Goal: Find specific page/section: Find specific page/section

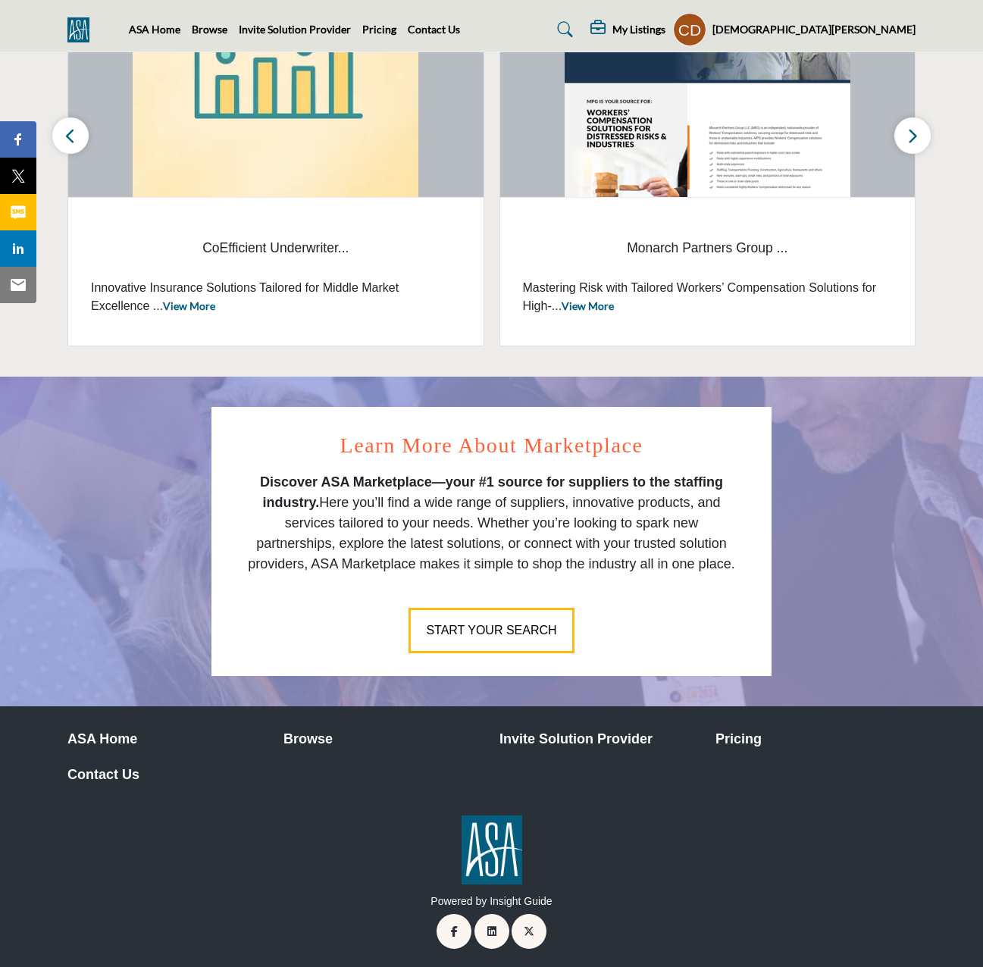
scroll to position [522, 0]
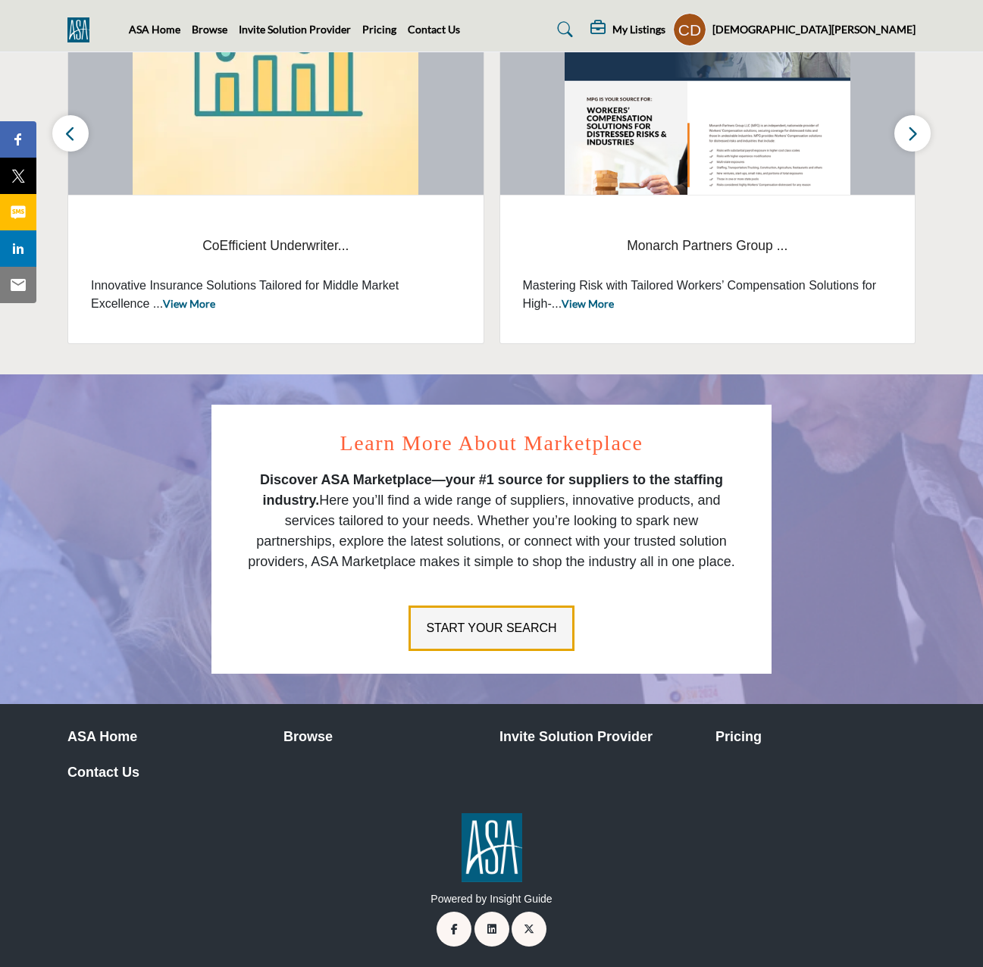
click at [497, 622] on span "Start Your Search" at bounding box center [491, 628] width 130 height 13
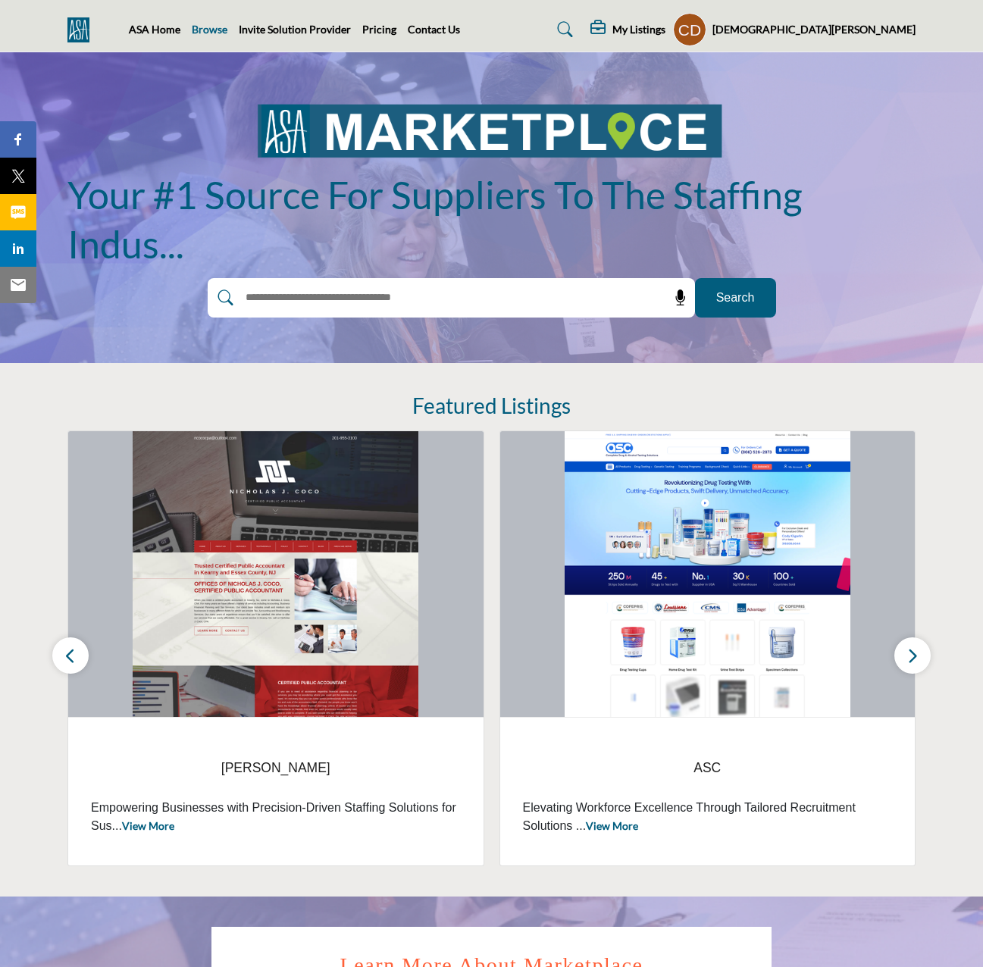
click at [218, 23] on link "Browse" at bounding box center [210, 29] width 36 height 13
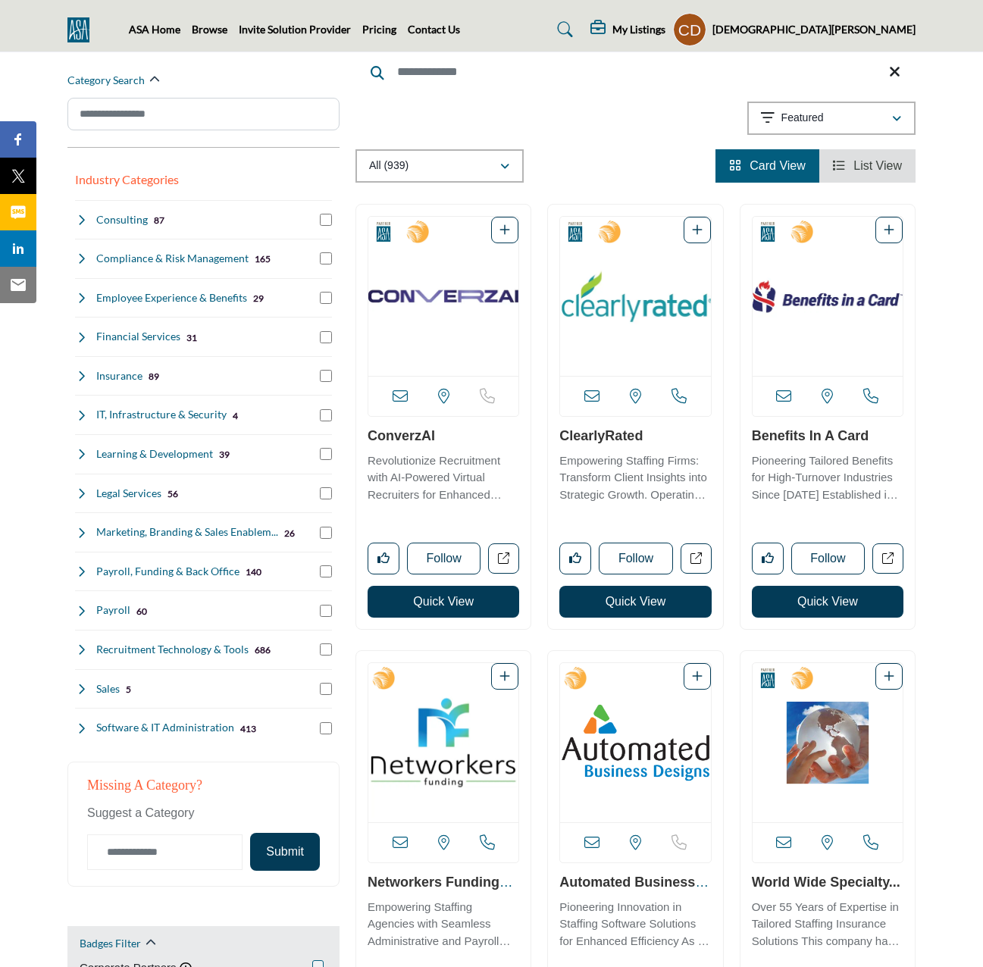
scroll to position [152, 0]
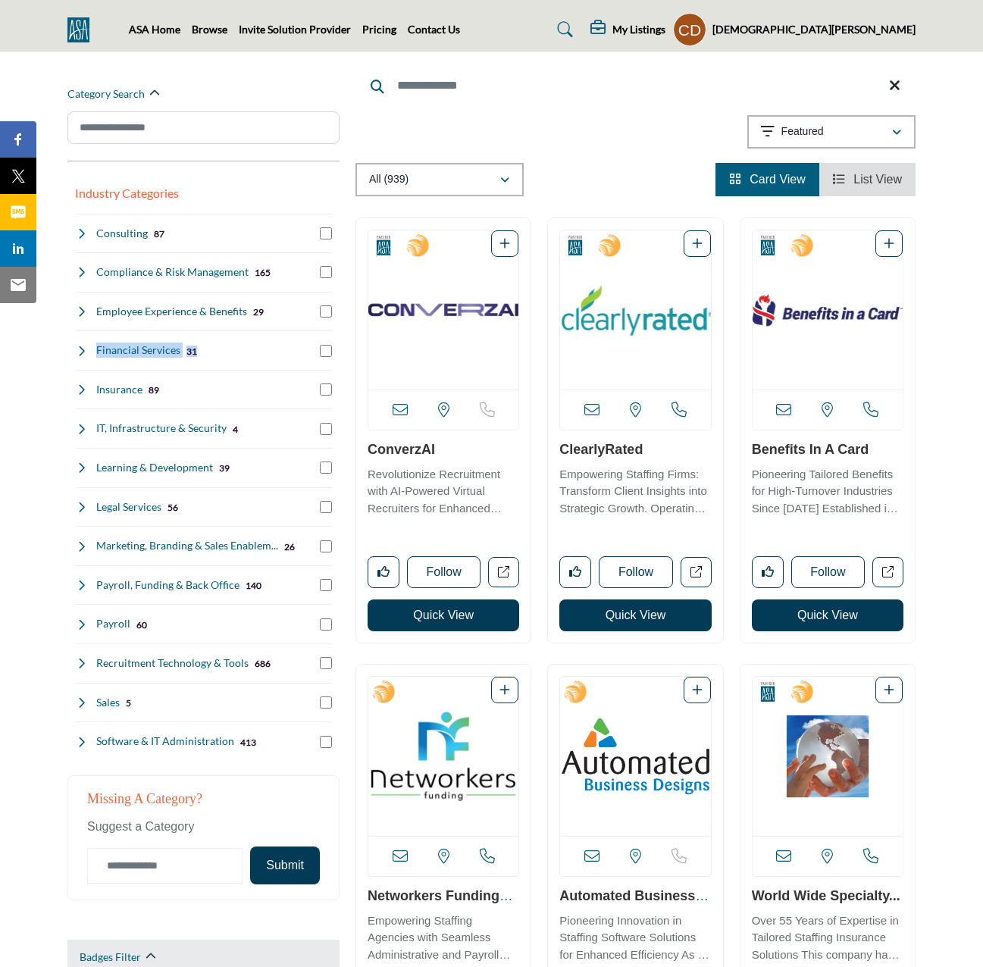
click at [79, 359] on div "Industry Categories Clear Consulting 87 4 29" at bounding box center [203, 469] width 257 height 584
drag, startPoint x: 79, startPoint y: 359, endPoint x: 38, endPoint y: 395, distance: 54.8
click at [78, 388] on icon at bounding box center [81, 390] width 12 height 12
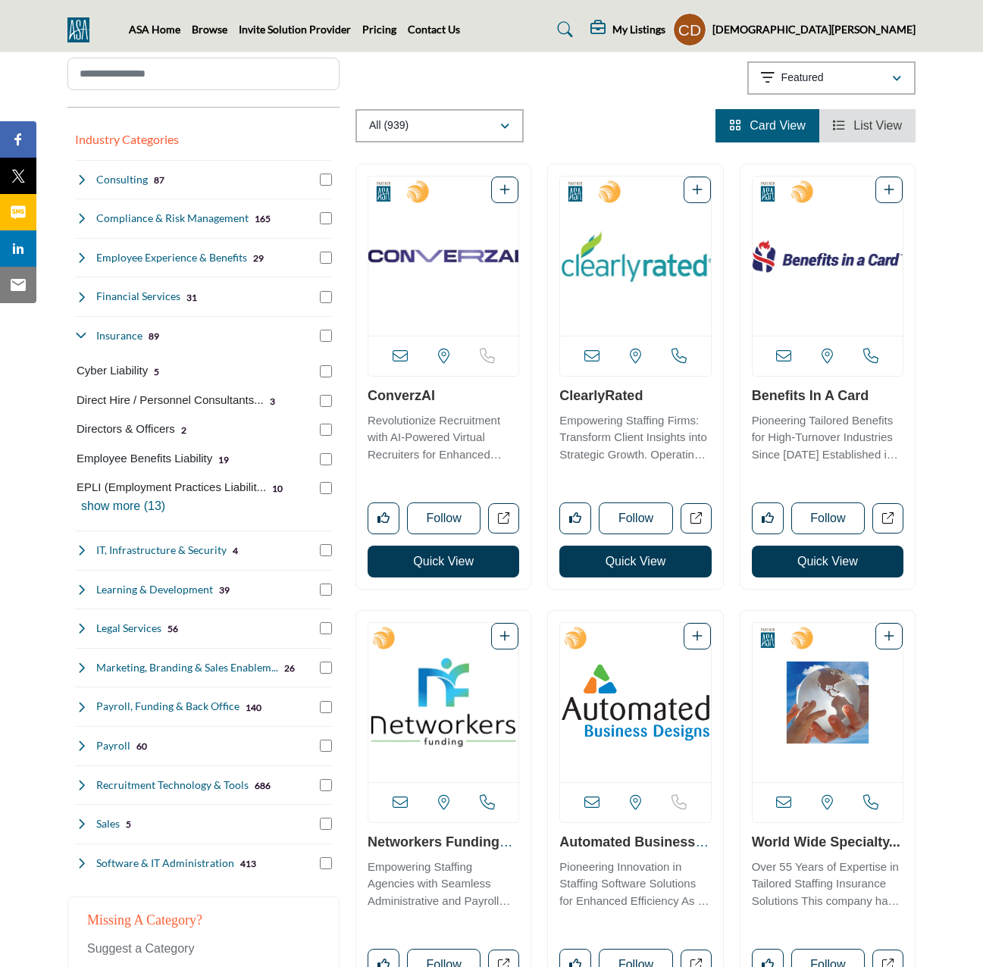
scroll to position [227, 0]
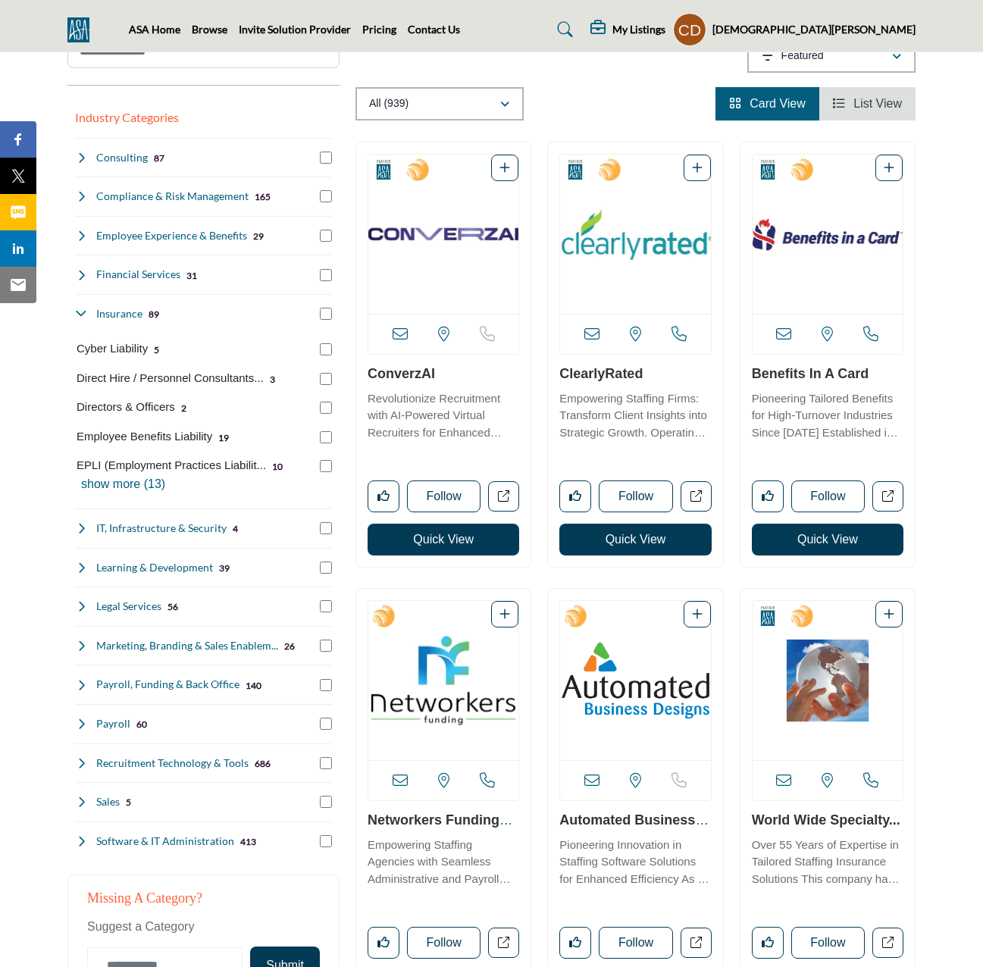
click at [121, 484] on p "show more (13)" at bounding box center [206, 484] width 251 height 18
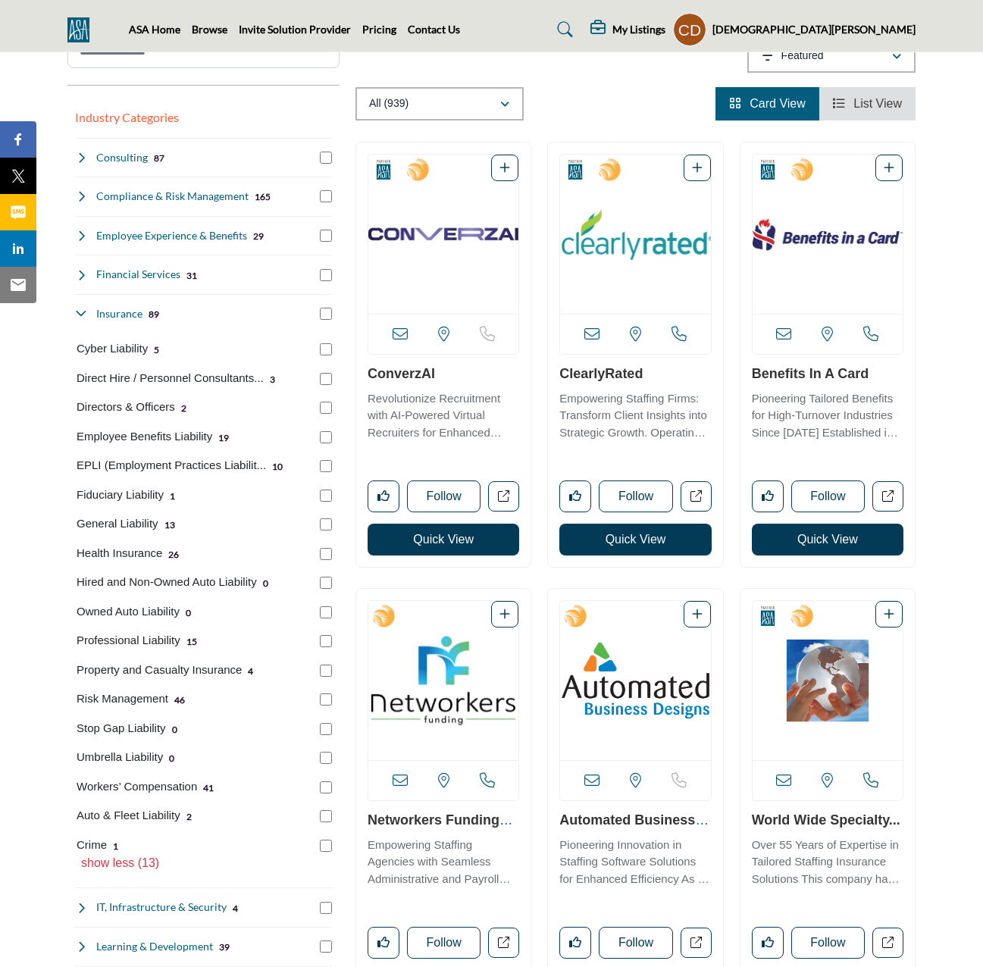
click at [132, 311] on h4 "Insurance" at bounding box center [119, 313] width 46 height 15
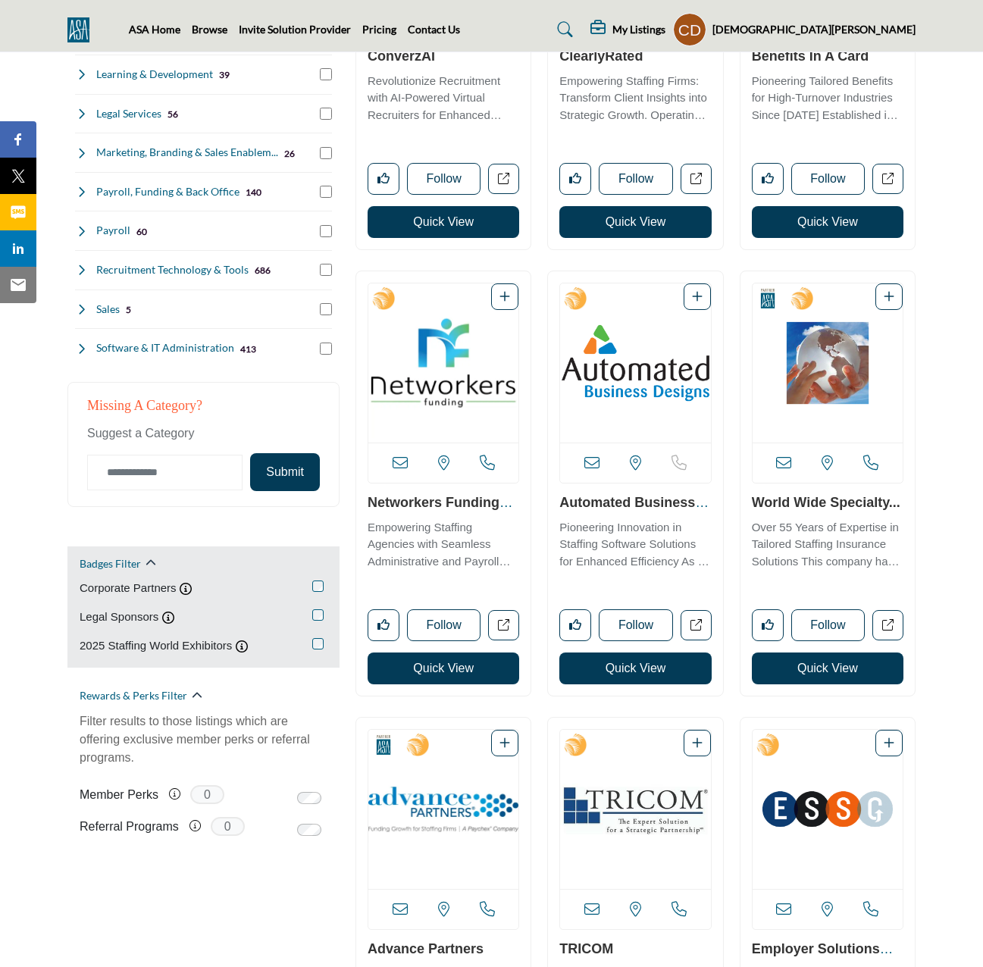
scroll to position [606, 0]
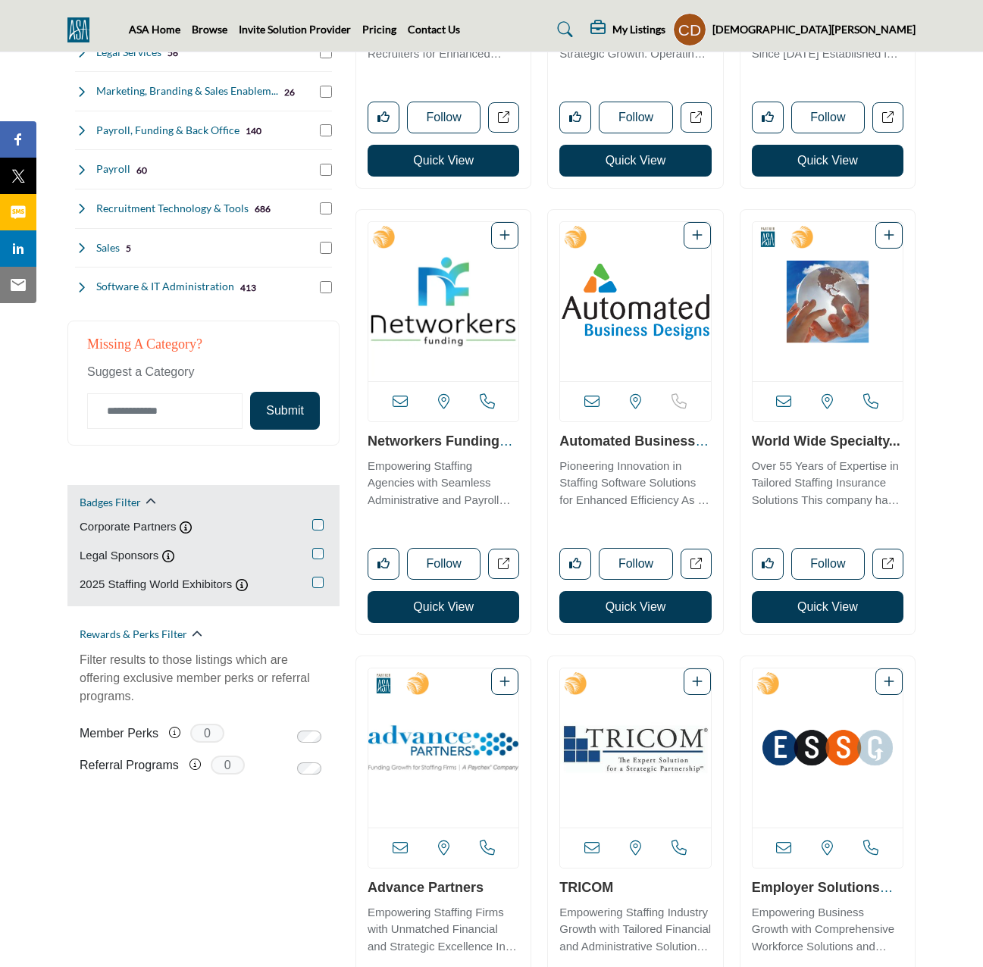
click at [628, 751] on img "Open Listing in new tab" at bounding box center [635, 748] width 150 height 159
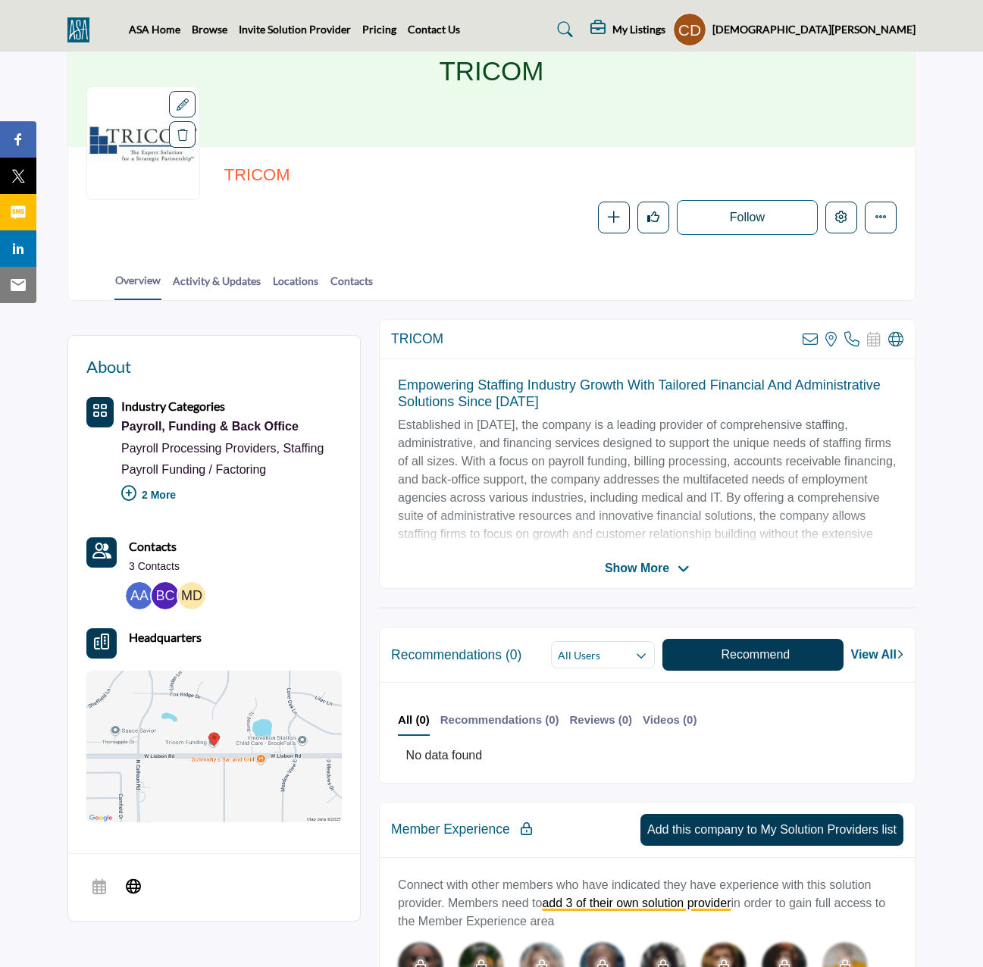
scroll to position [76, 0]
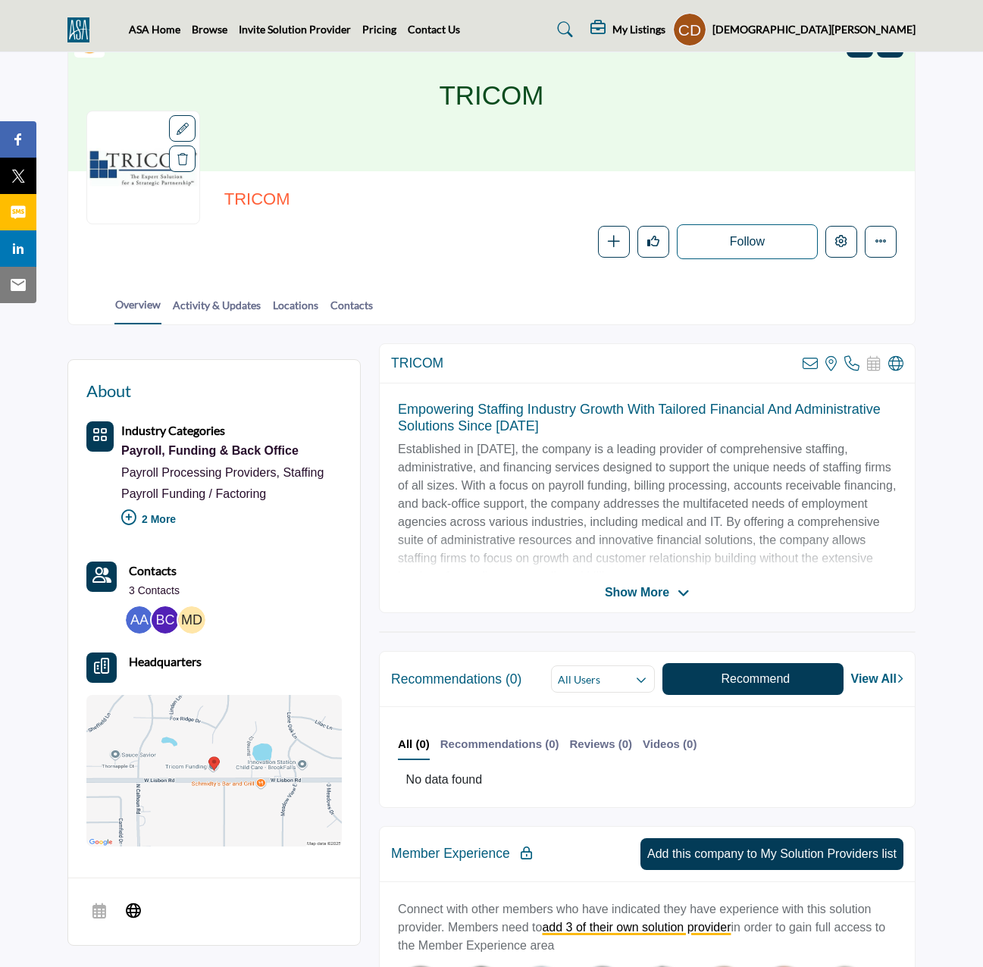
click at [668, 594] on span "Show More" at bounding box center [637, 593] width 64 height 18
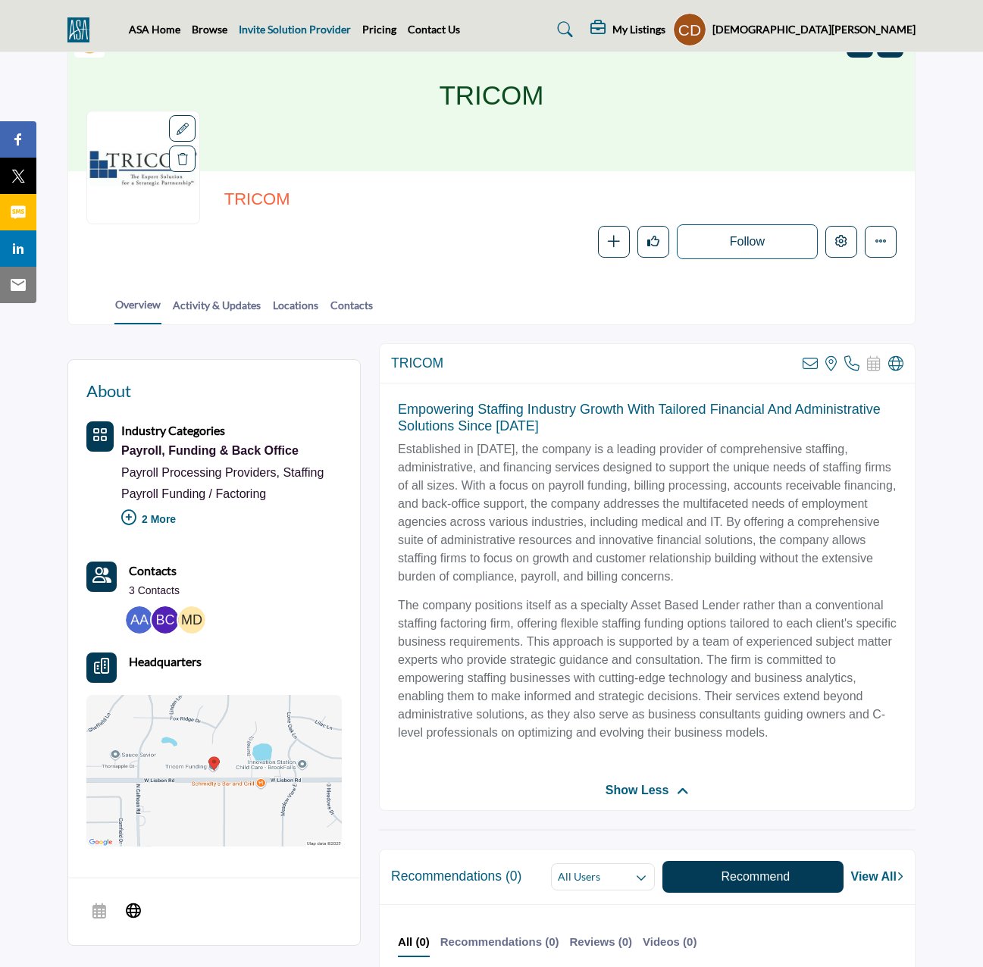
click at [315, 30] on link "Invite Solution Provider" at bounding box center [295, 29] width 112 height 13
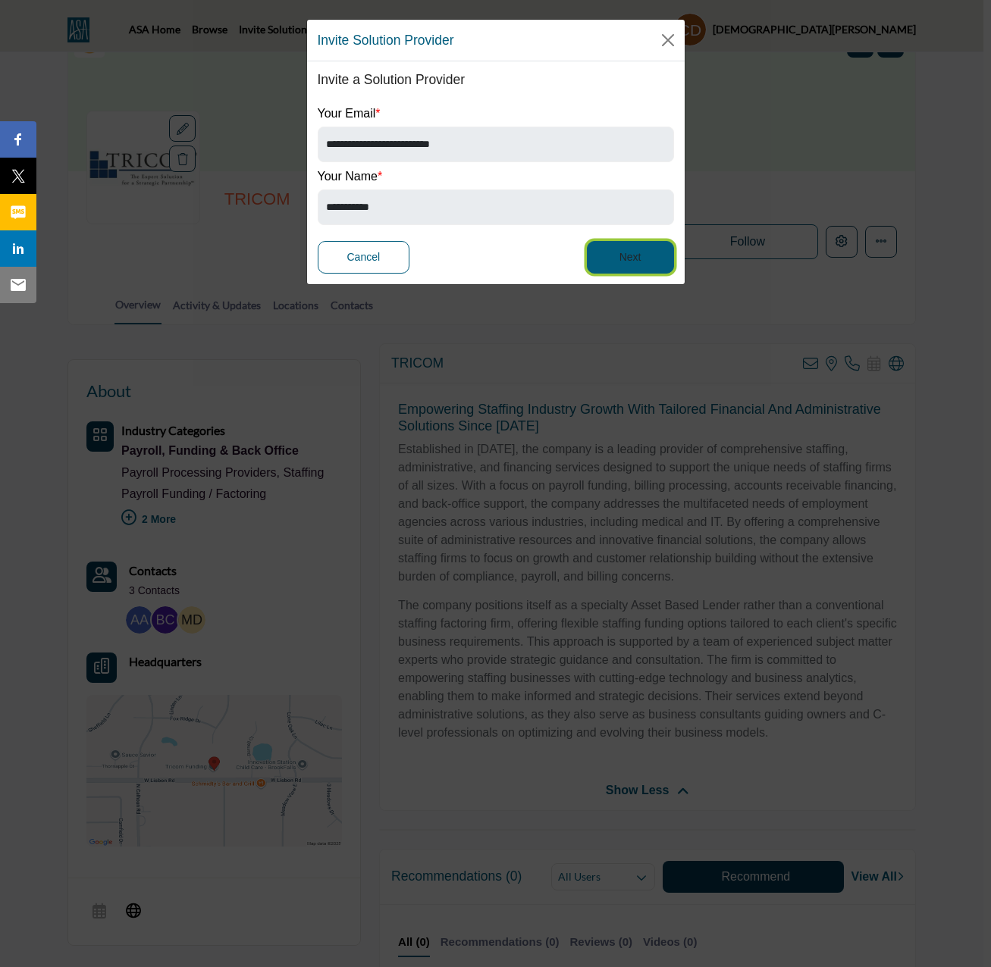
click at [644, 254] on button "Next" at bounding box center [630, 257] width 87 height 33
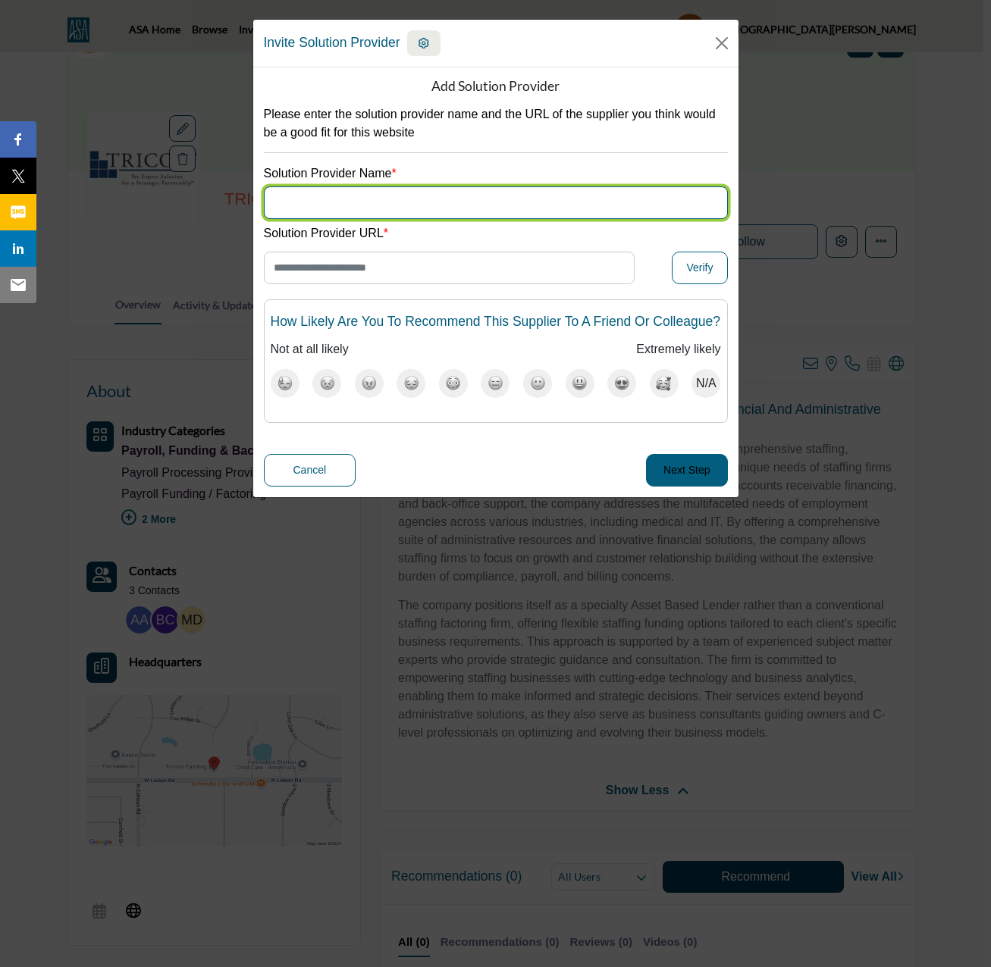
click at [504, 197] on input "Supplier Name" at bounding box center [496, 202] width 464 height 33
type input "****"
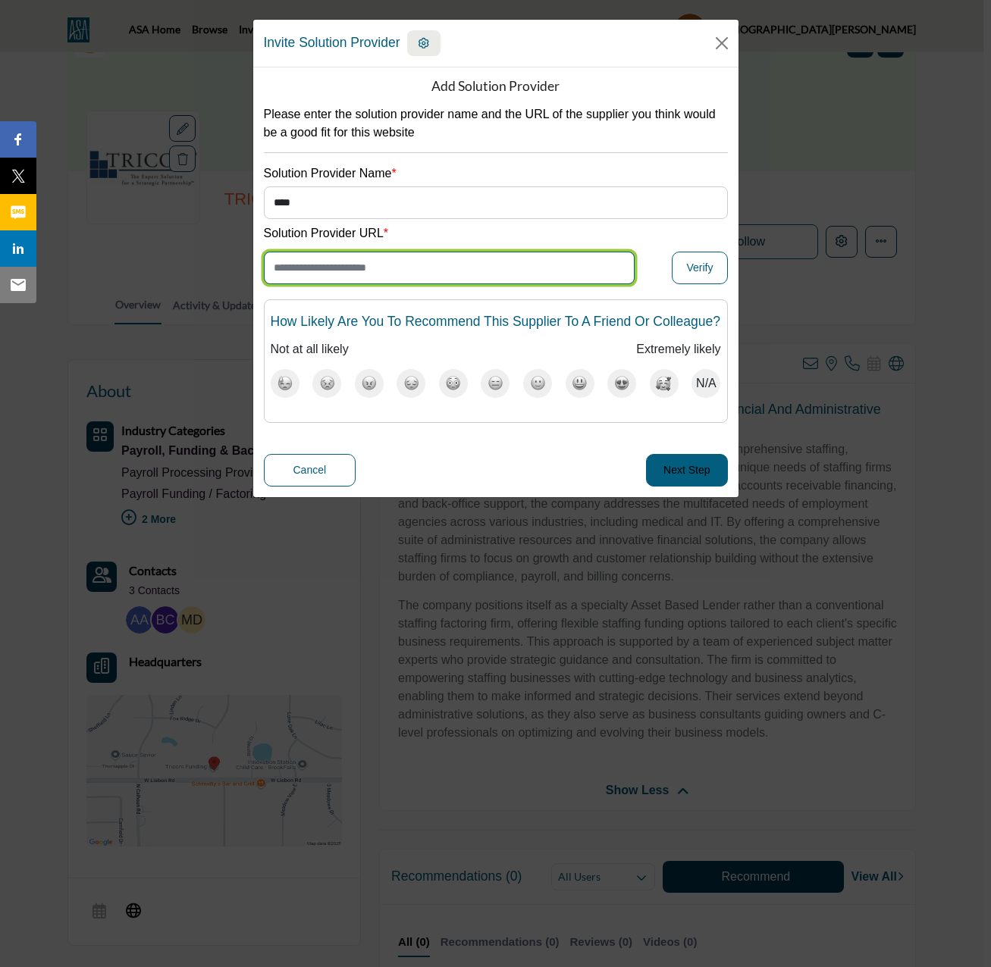
click at [353, 268] on input "Enter Website URL" at bounding box center [449, 268] width 371 height 33
type input "**********"
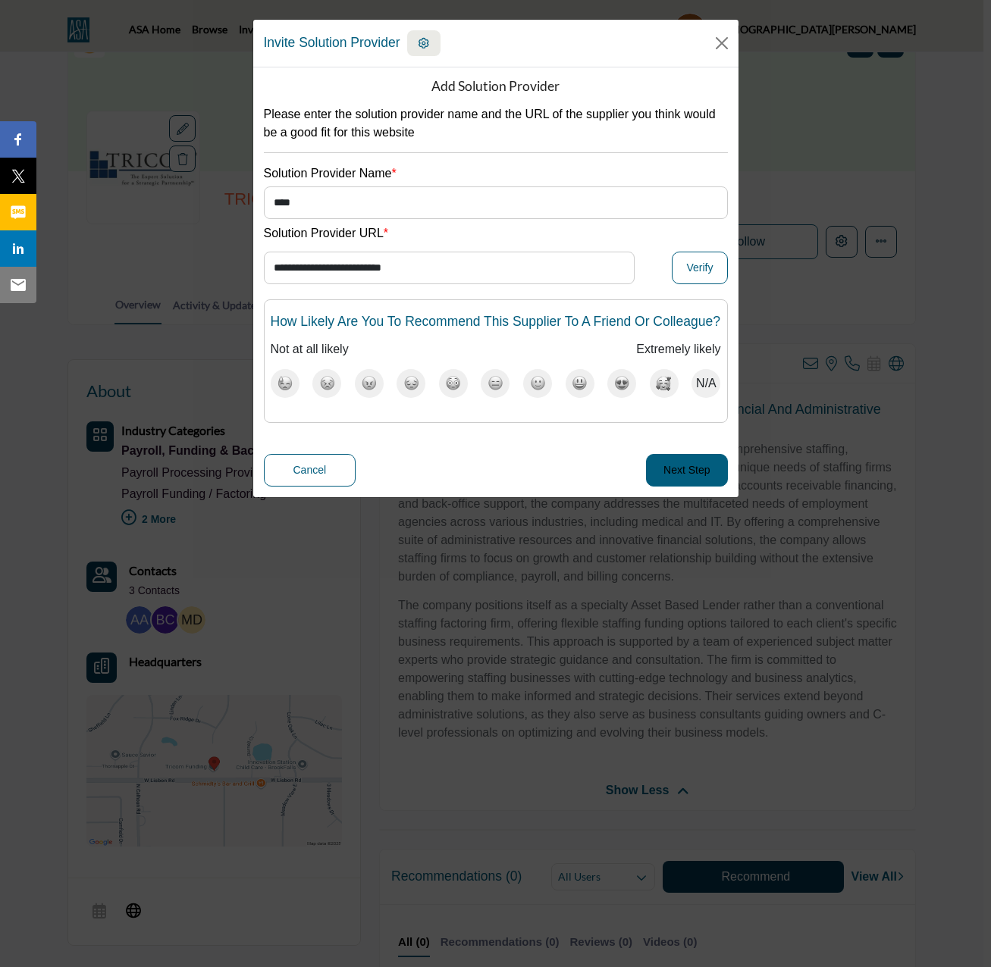
drag, startPoint x: 712, startPoint y: 387, endPoint x: 715, endPoint y: 413, distance: 26.7
click at [711, 387] on span "N/A" at bounding box center [706, 383] width 20 height 17
click at [694, 484] on button "Next Step" at bounding box center [686, 470] width 81 height 33
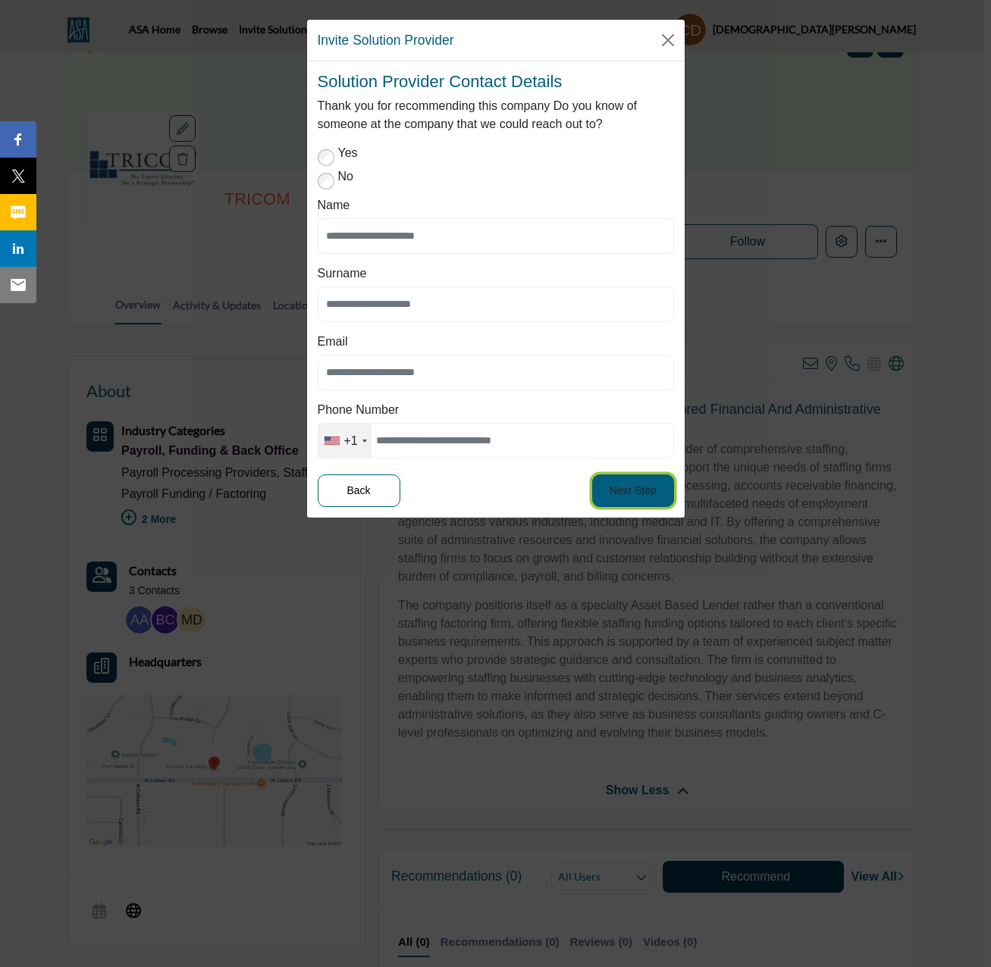
click at [638, 484] on button "Next Step" at bounding box center [632, 491] width 81 height 33
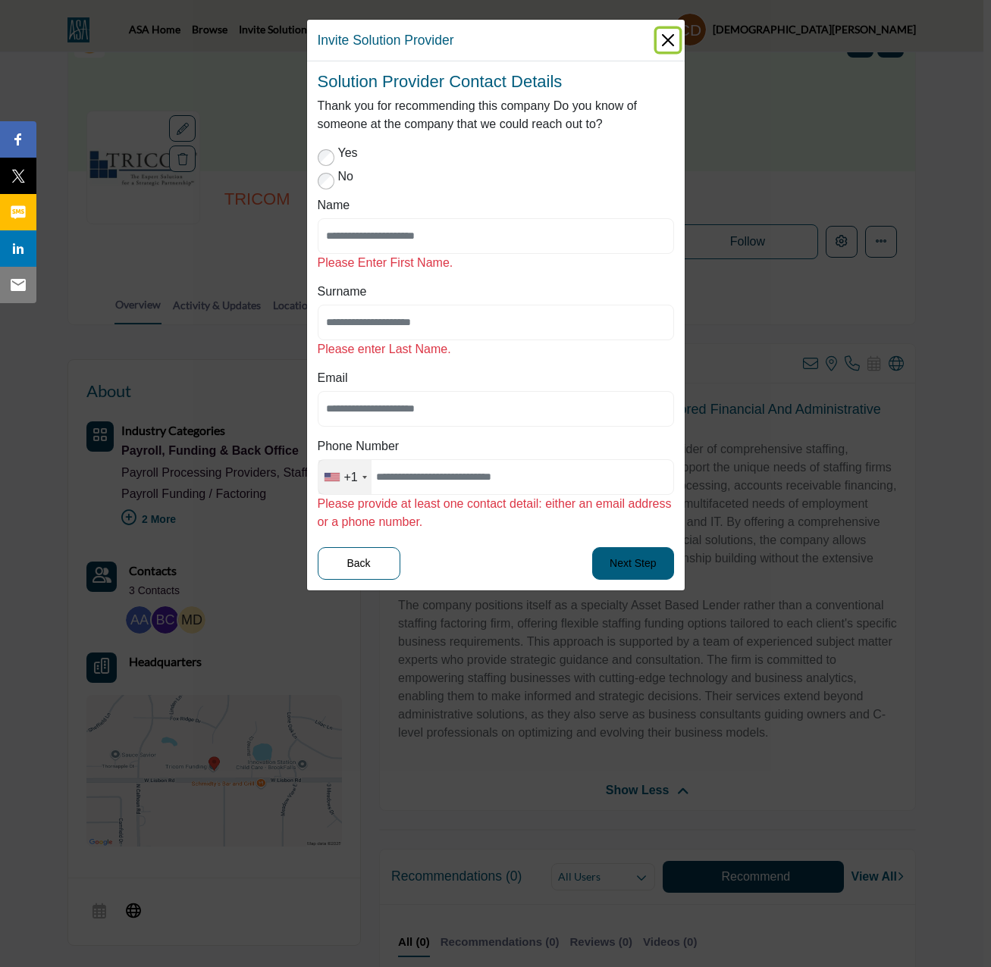
click at [668, 41] on button "Close" at bounding box center [667, 40] width 23 height 23
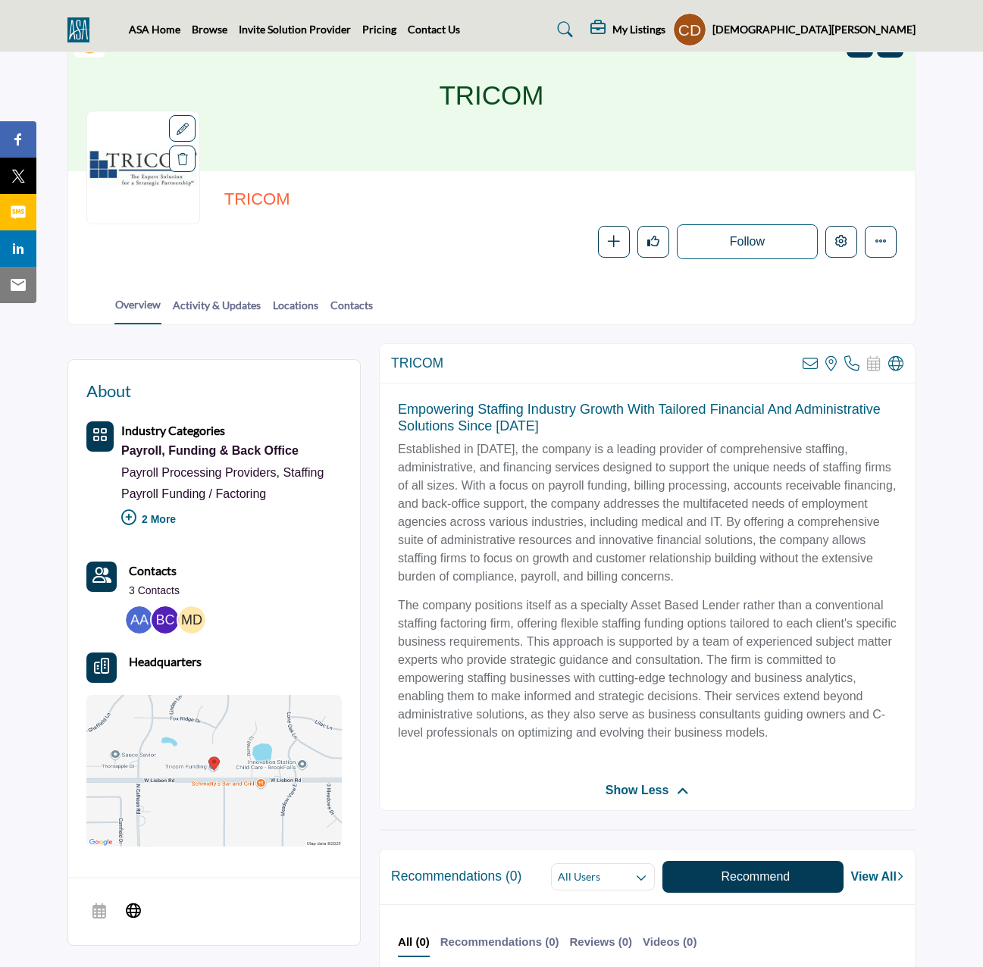
scroll to position [0, 0]
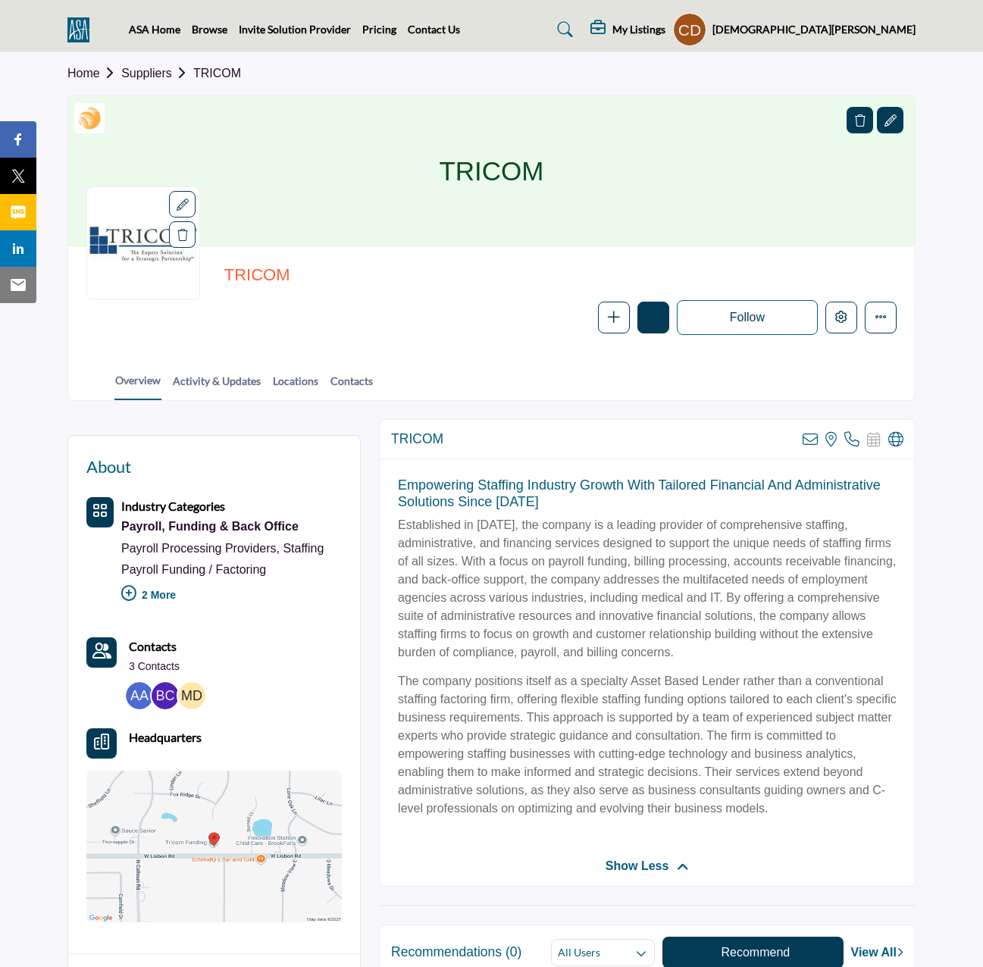
click at [649, 318] on icon "Like" at bounding box center [653, 317] width 12 height 12
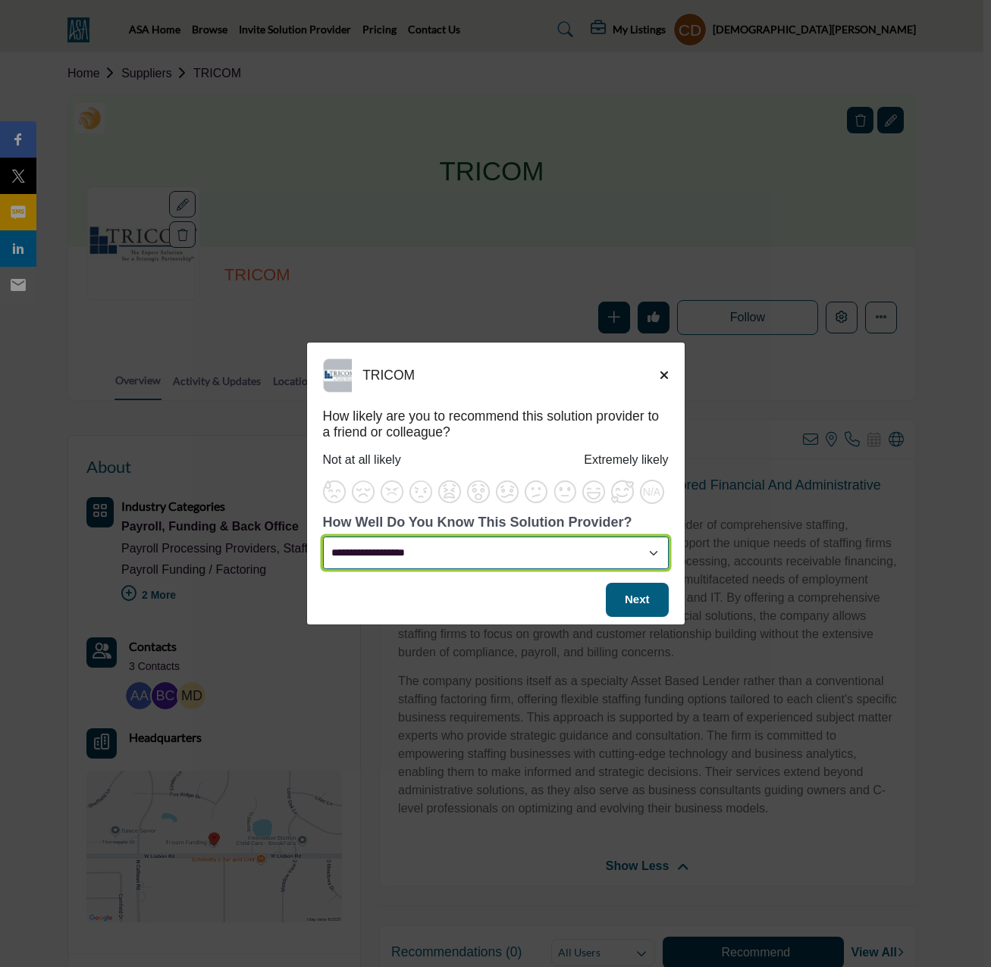
click at [651, 550] on select "**********" at bounding box center [496, 553] width 346 height 33
click at [668, 372] on icon "Close" at bounding box center [664, 375] width 9 height 12
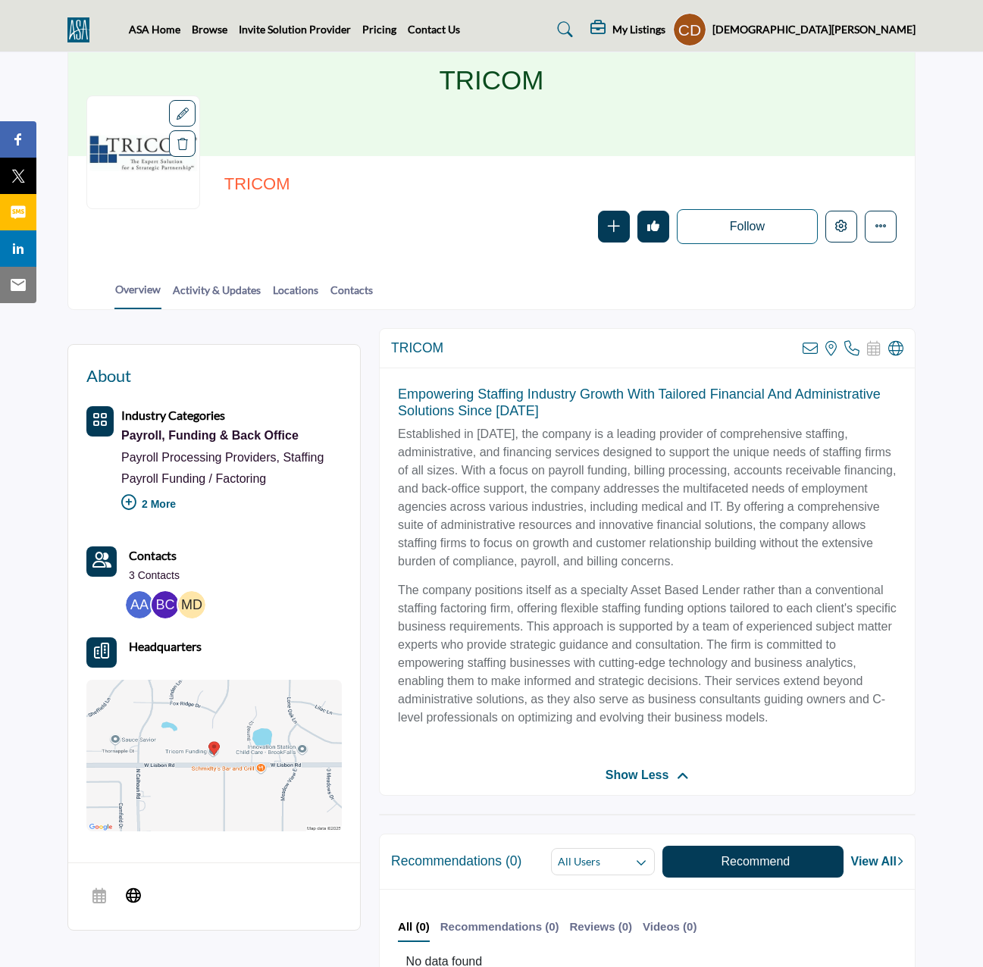
scroll to position [76, 0]
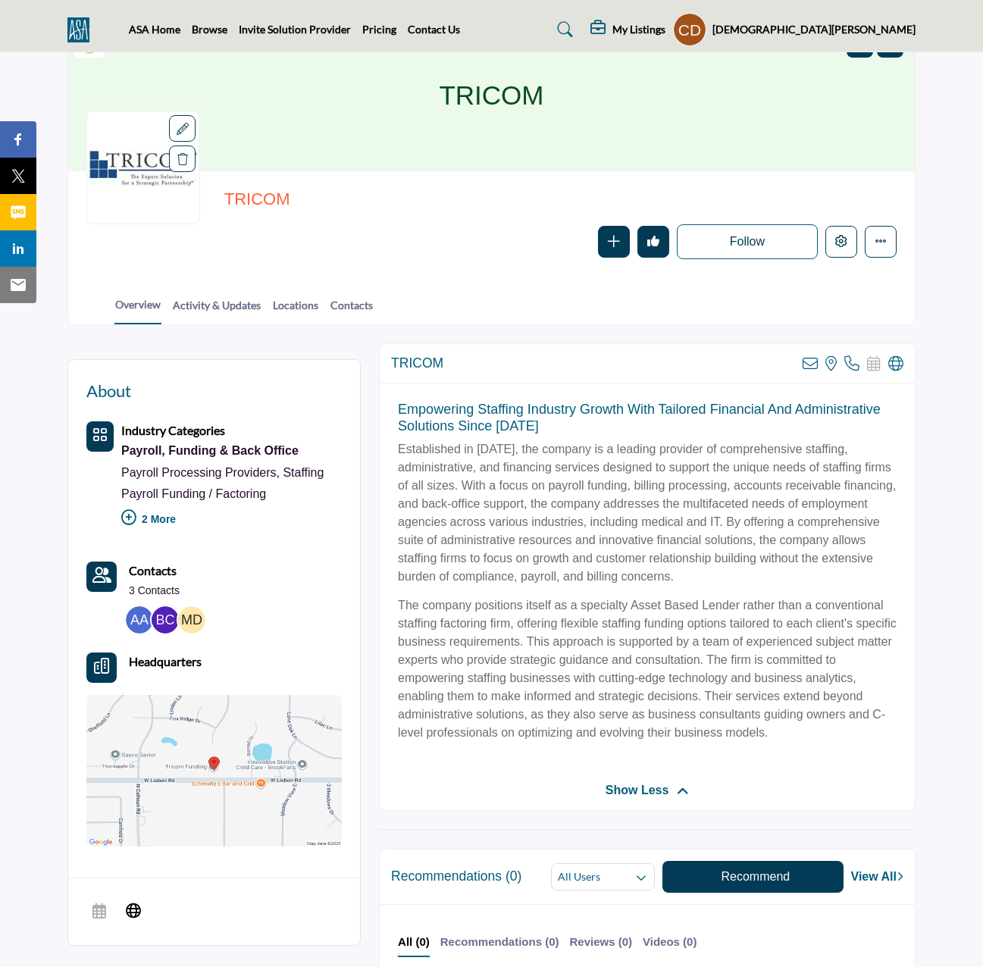
click at [605, 233] on button "button" at bounding box center [614, 242] width 32 height 32
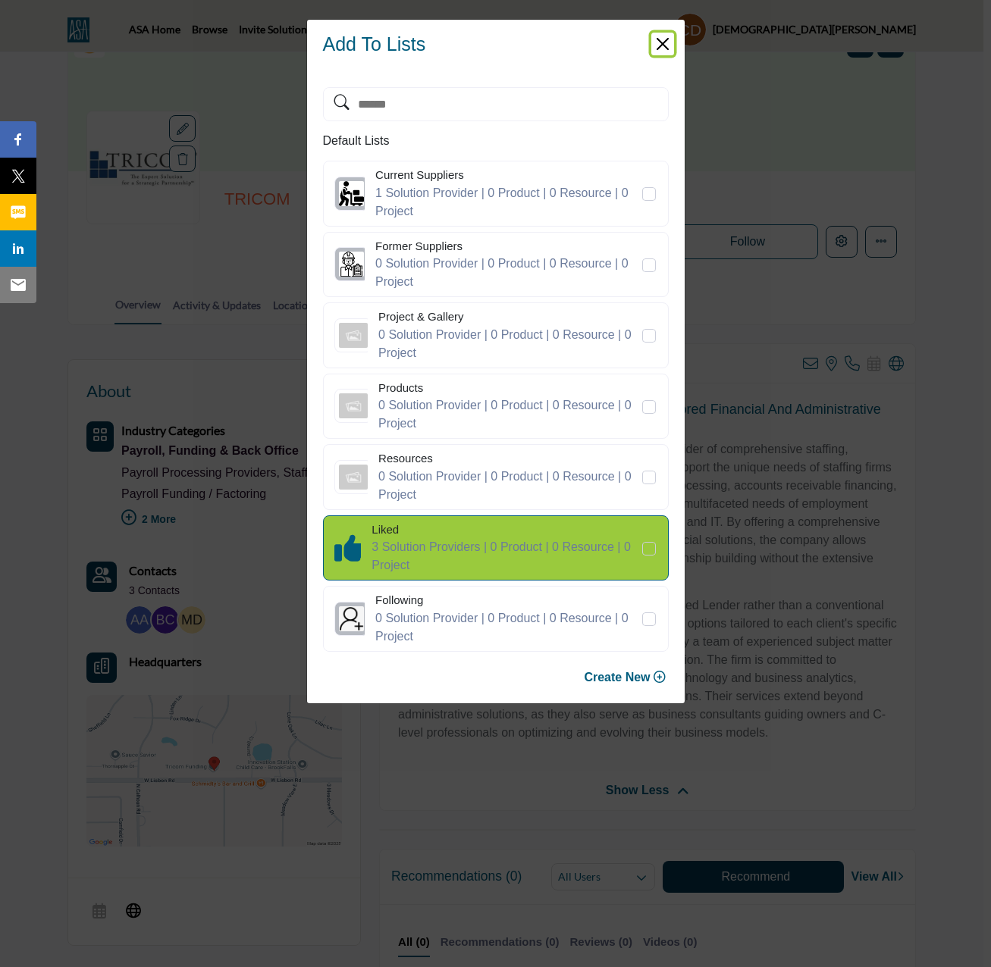
click at [664, 40] on button "Close" at bounding box center [662, 44] width 23 height 23
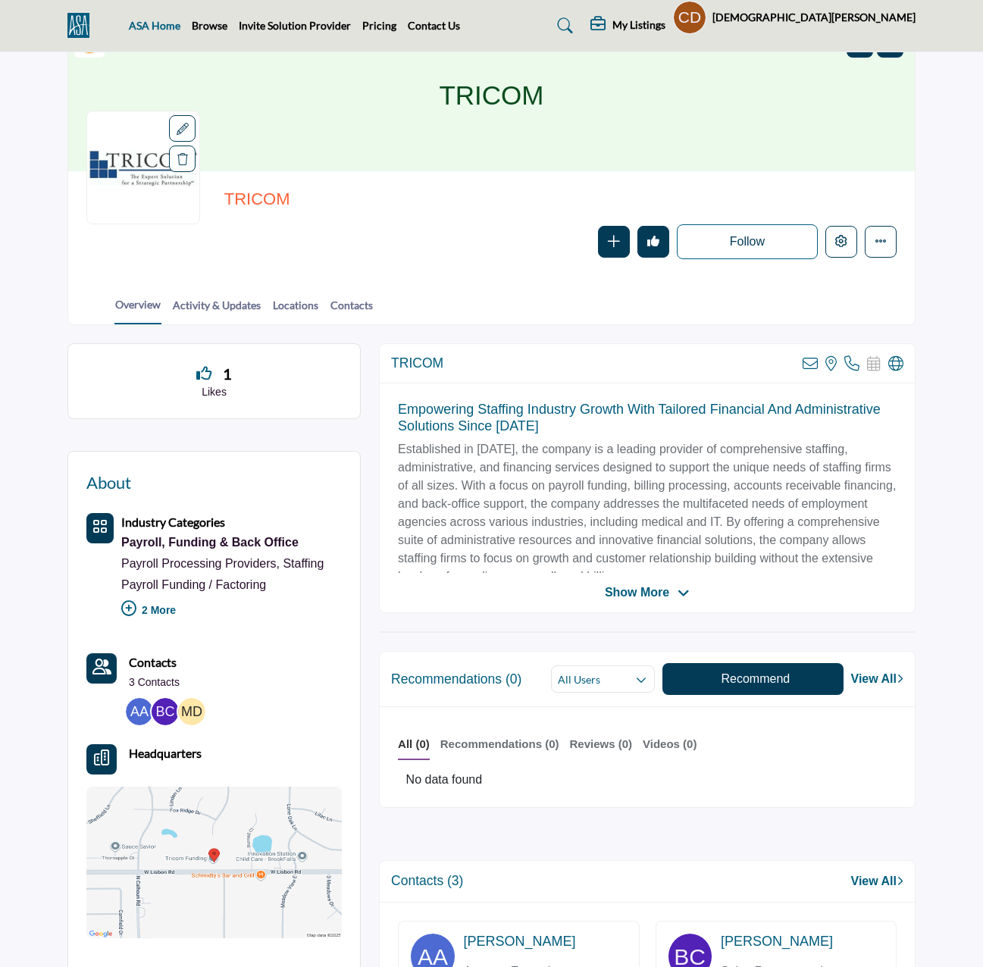
click at [155, 28] on link "ASA Home" at bounding box center [155, 25] width 52 height 13
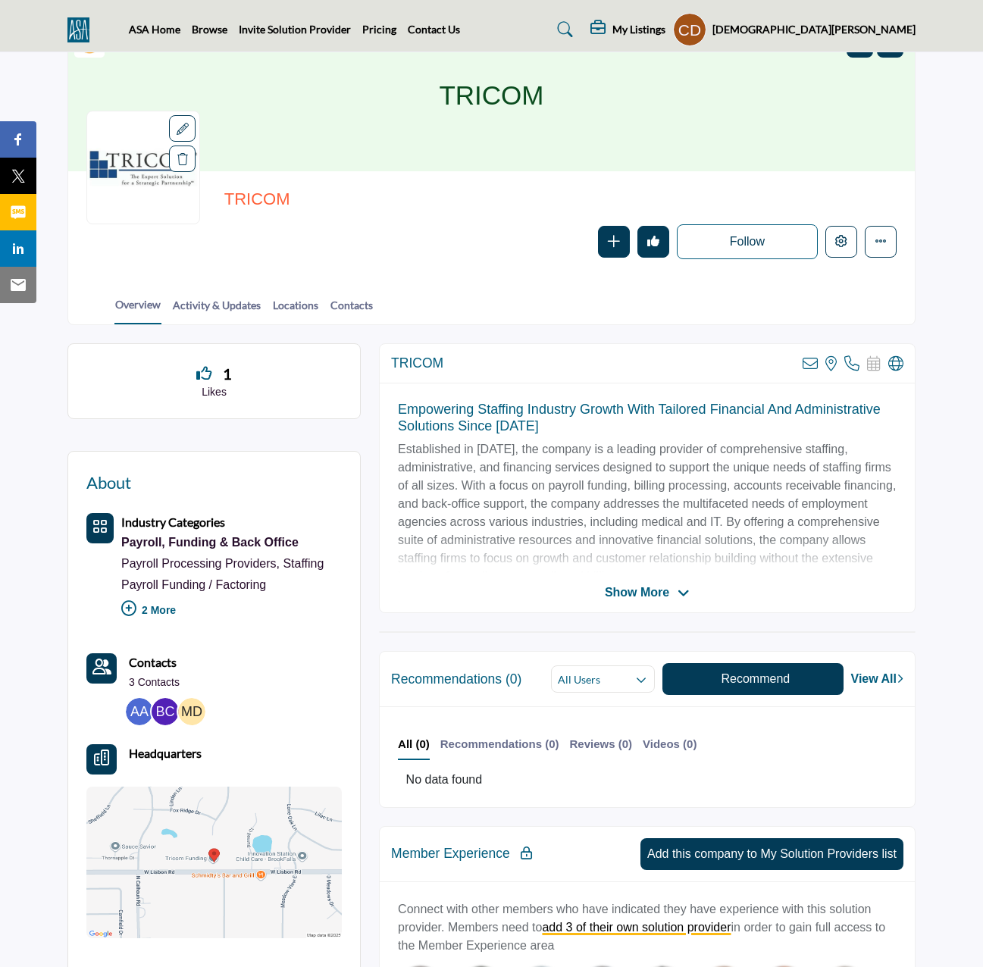
click at [76, 31] on img at bounding box center [82, 29] width 30 height 25
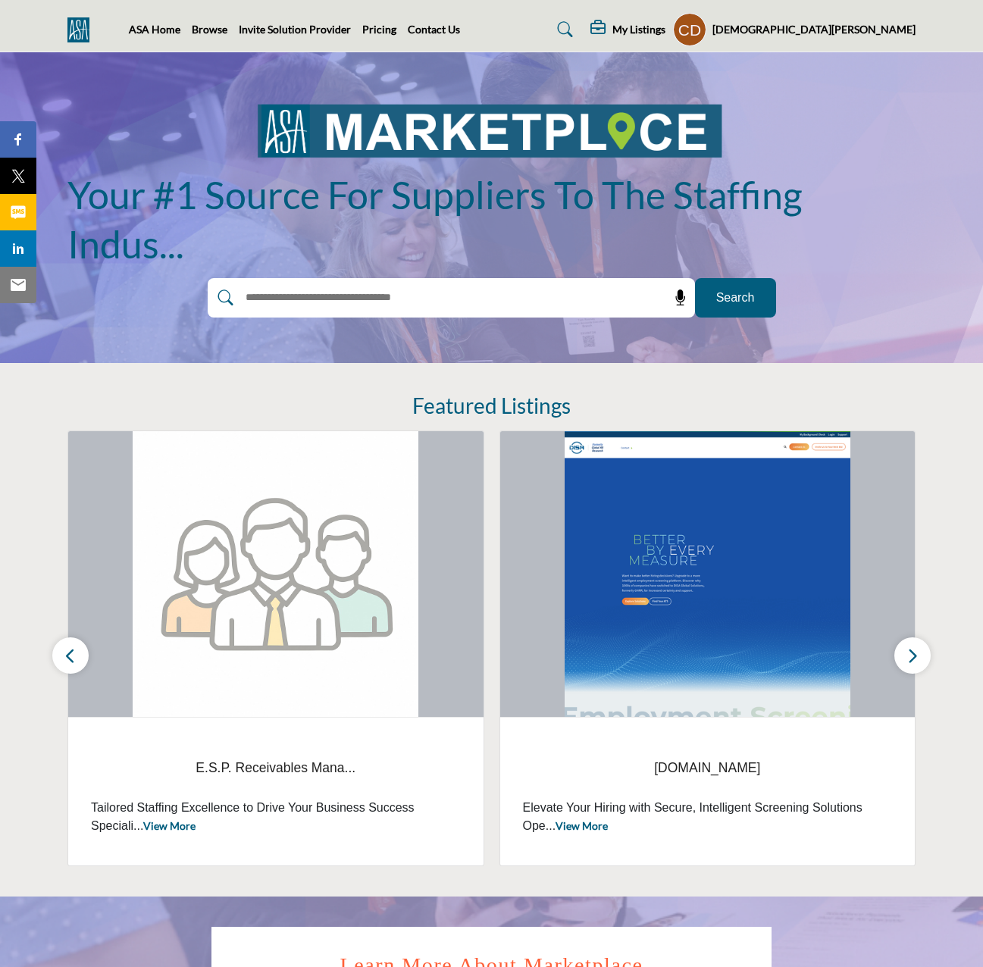
click at [491, 302] on input "text" at bounding box center [419, 298] width 362 height 23
type input "******"
click at [723, 306] on span "Search" at bounding box center [735, 298] width 39 height 18
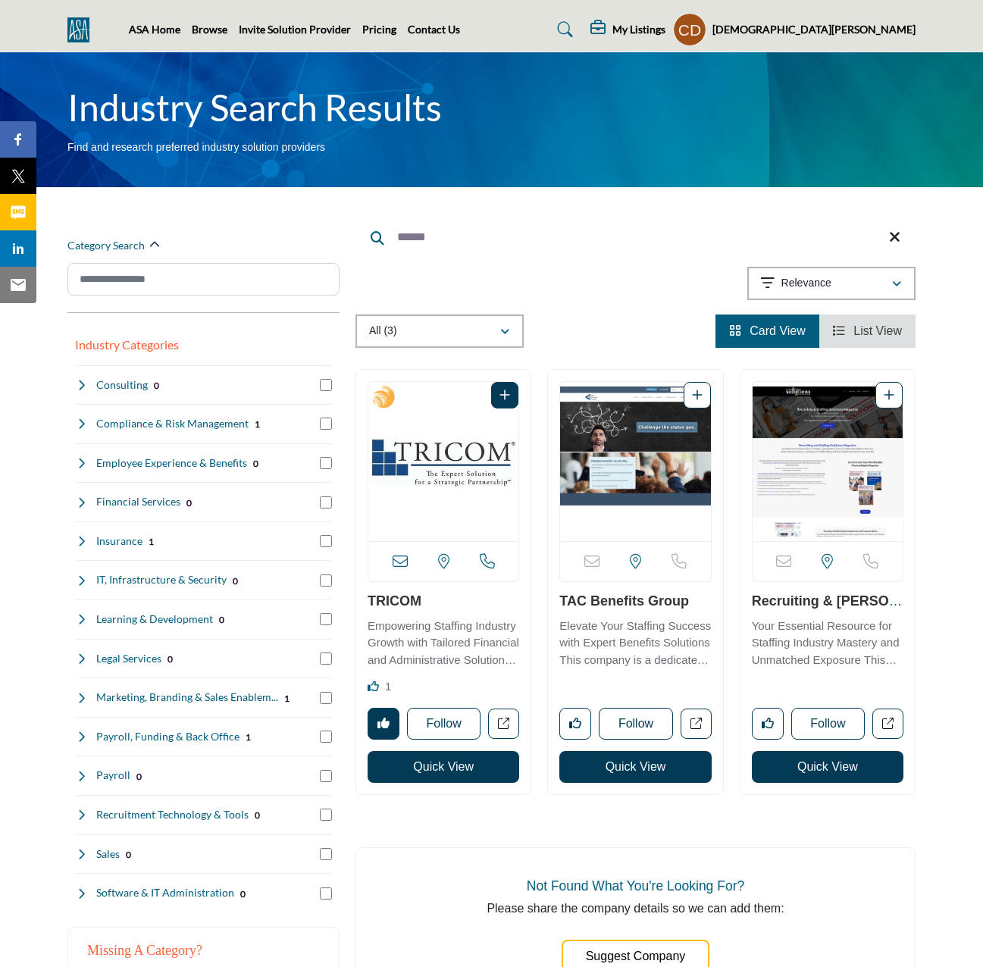
click at [432, 762] on button "Quick View" at bounding box center [444, 767] width 152 height 32
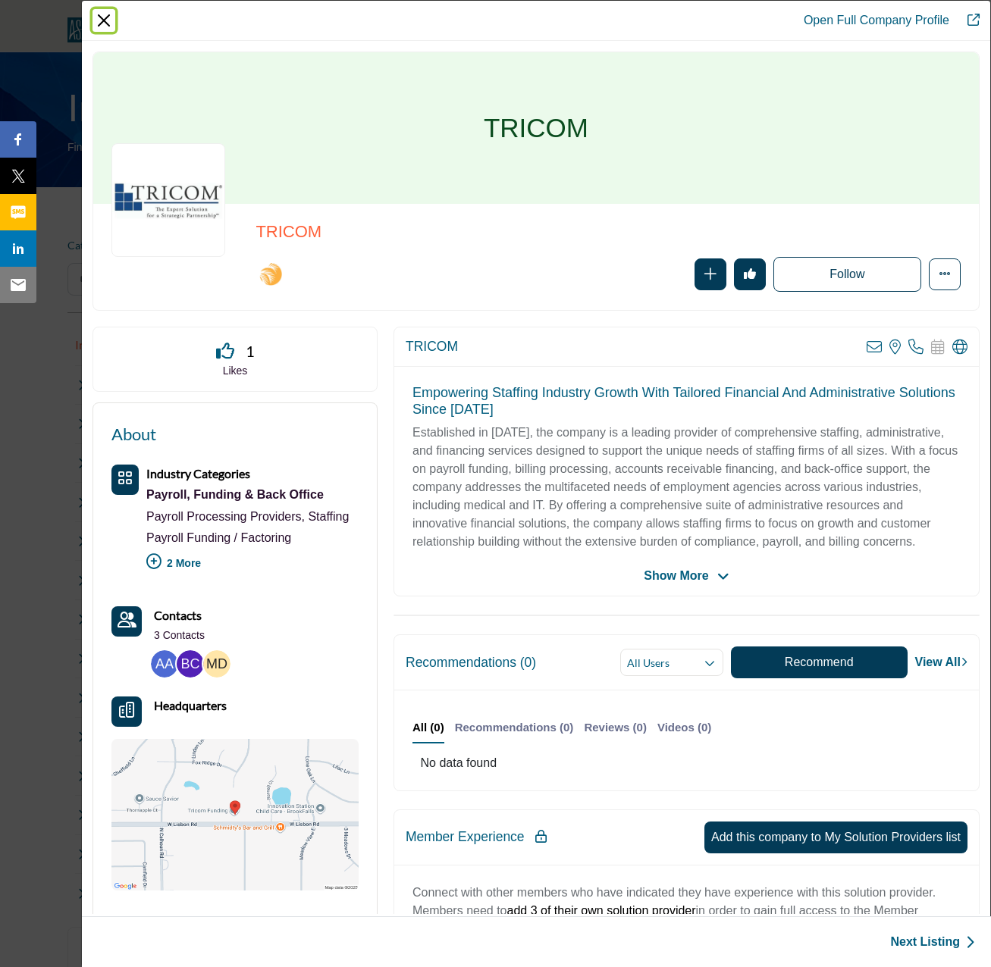
click at [105, 23] on button "Close" at bounding box center [103, 20] width 23 height 23
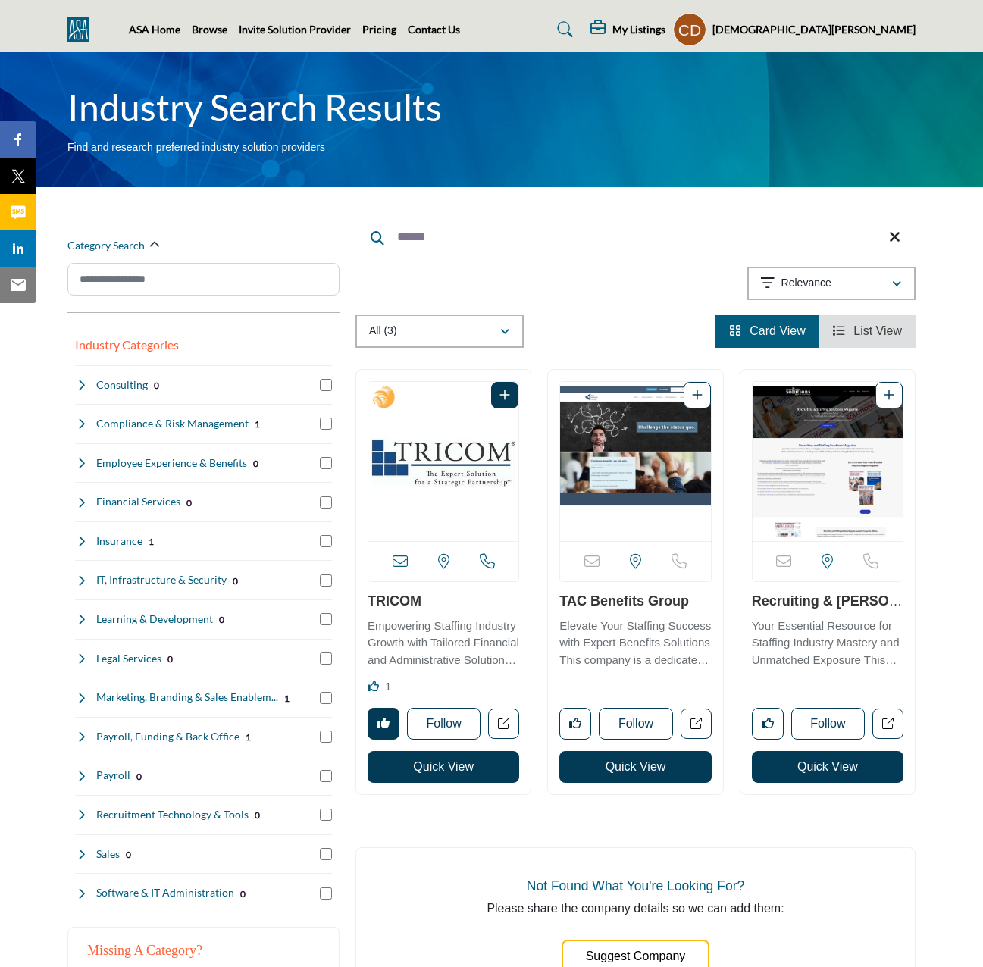
click at [386, 597] on link "TRICOM" at bounding box center [395, 601] width 54 height 15
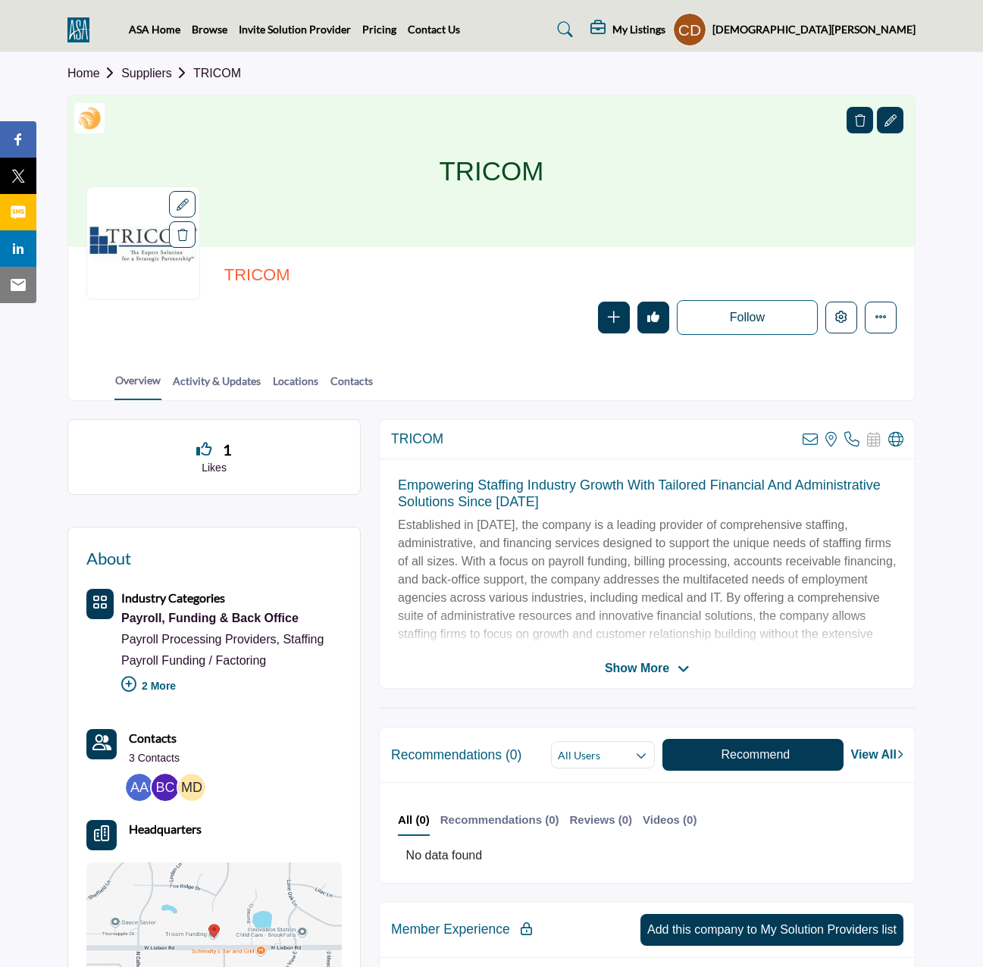
click at [655, 318] on icon "Undo like" at bounding box center [653, 317] width 12 height 12
